Goal: Information Seeking & Learning: Learn about a topic

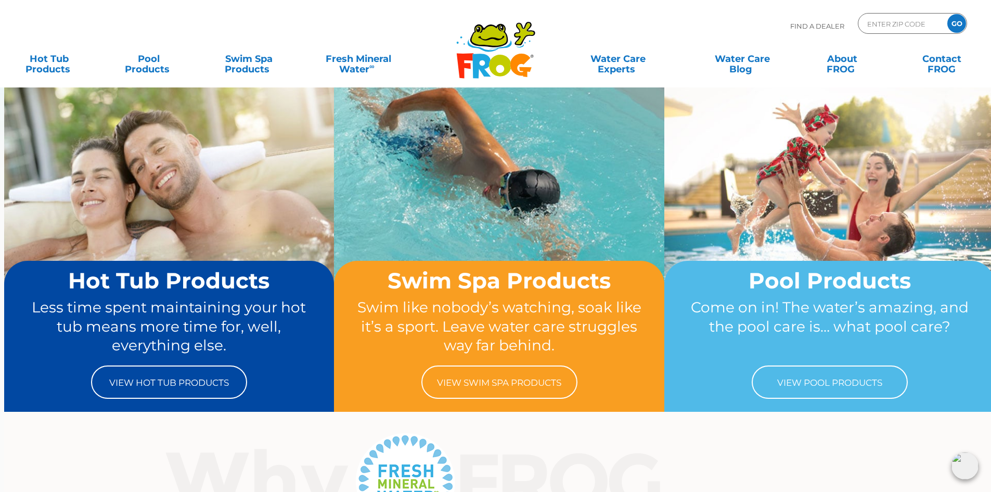
click at [966, 466] on img at bounding box center [965, 465] width 27 height 27
click at [966, 462] on img at bounding box center [965, 465] width 27 height 27
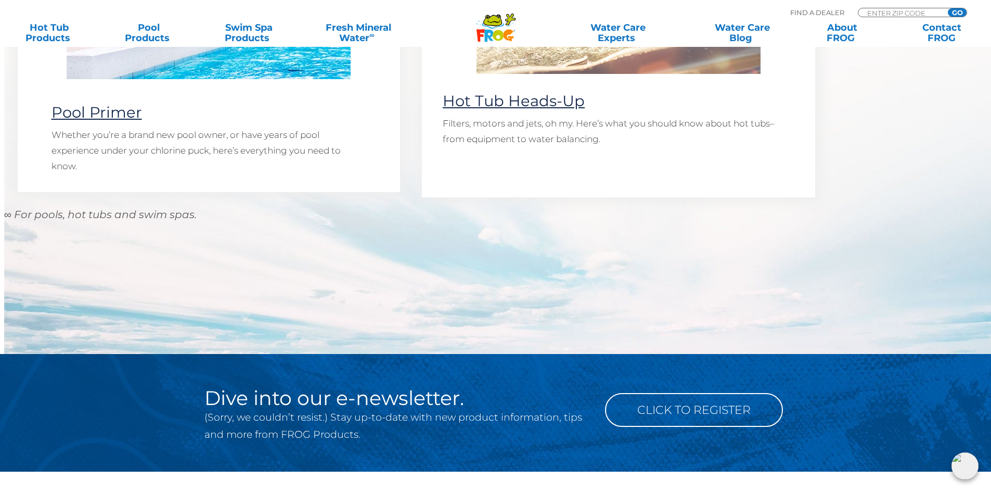
scroll to position [983, 0]
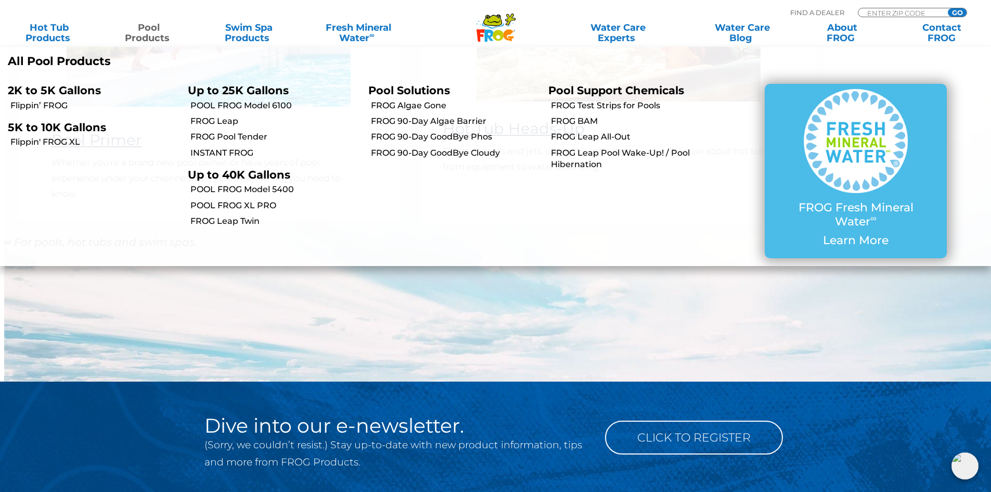
click at [63, 61] on p "All Pool Products" at bounding box center [248, 62] width 480 height 14
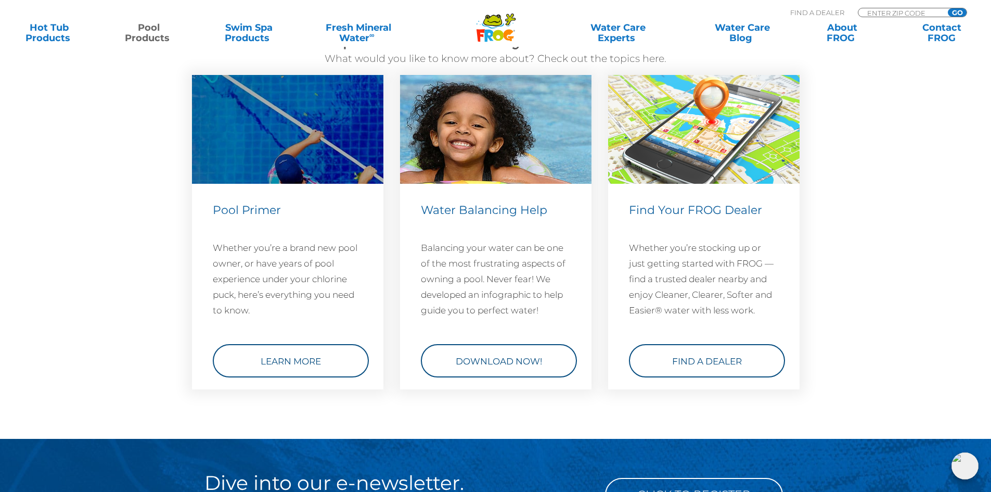
scroll to position [3851, 0]
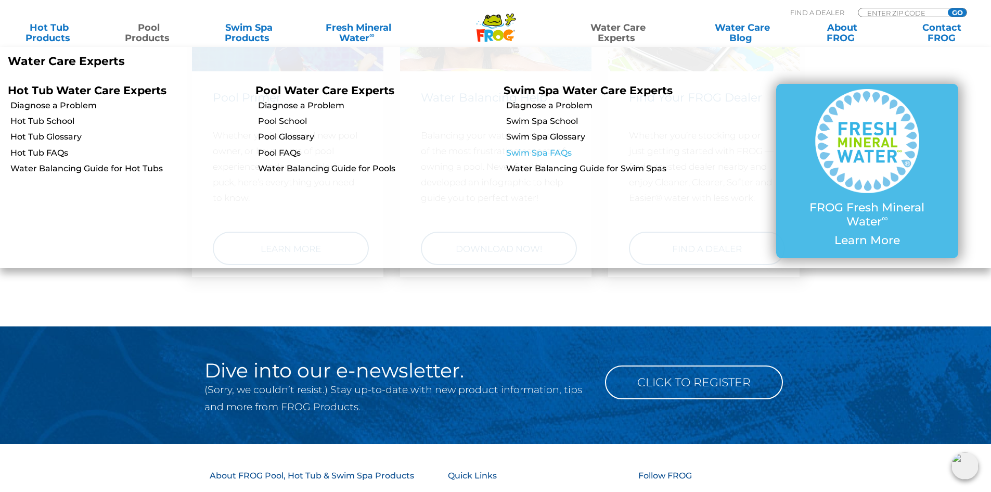
click at [544, 149] on link "Swim Spa FAQs" at bounding box center [624, 152] width 237 height 11
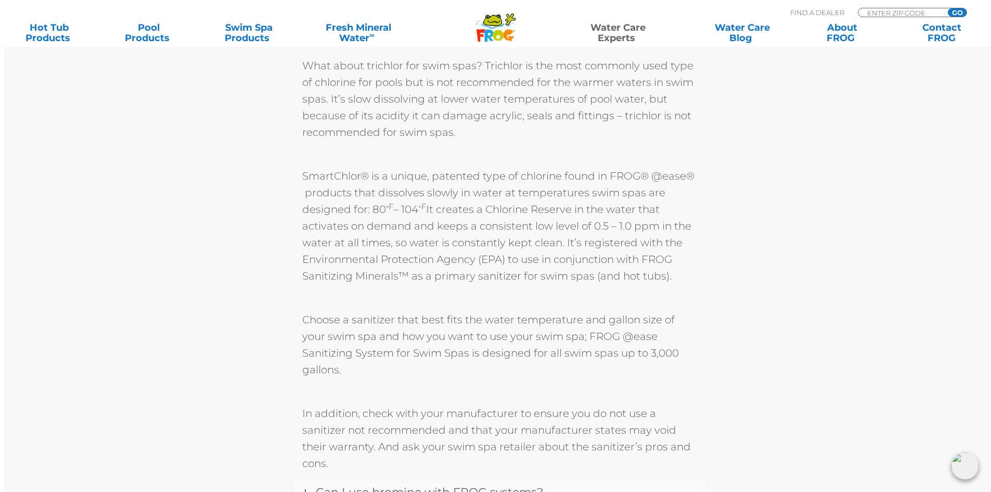
scroll to position [729, 0]
